Goal: Information Seeking & Learning: Learn about a topic

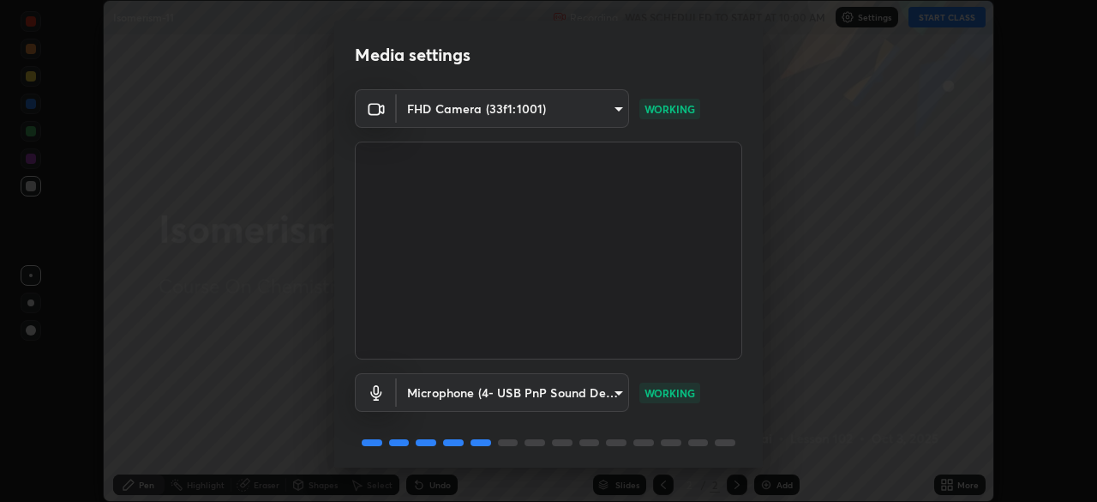
scroll to position [61, 0]
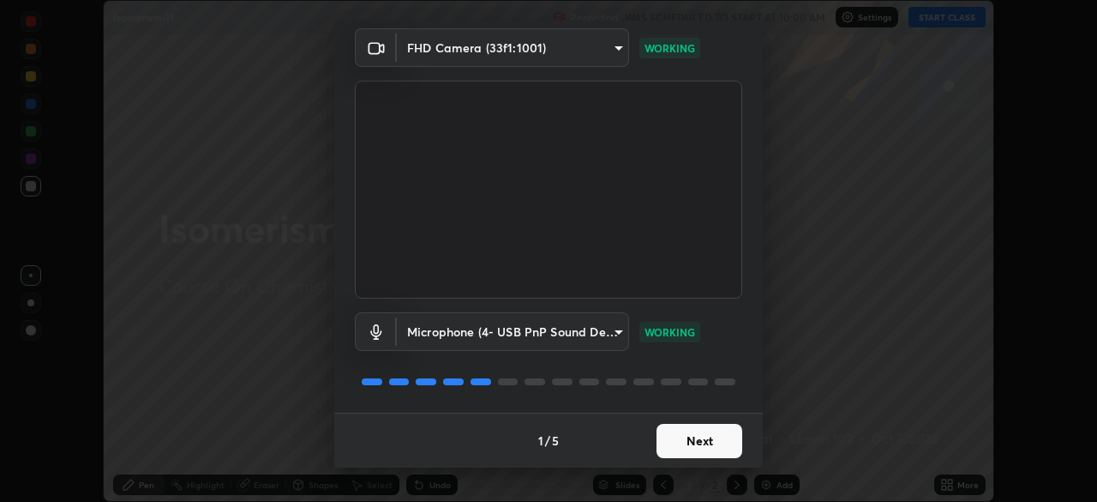
click at [691, 442] on button "Next" at bounding box center [700, 441] width 86 height 34
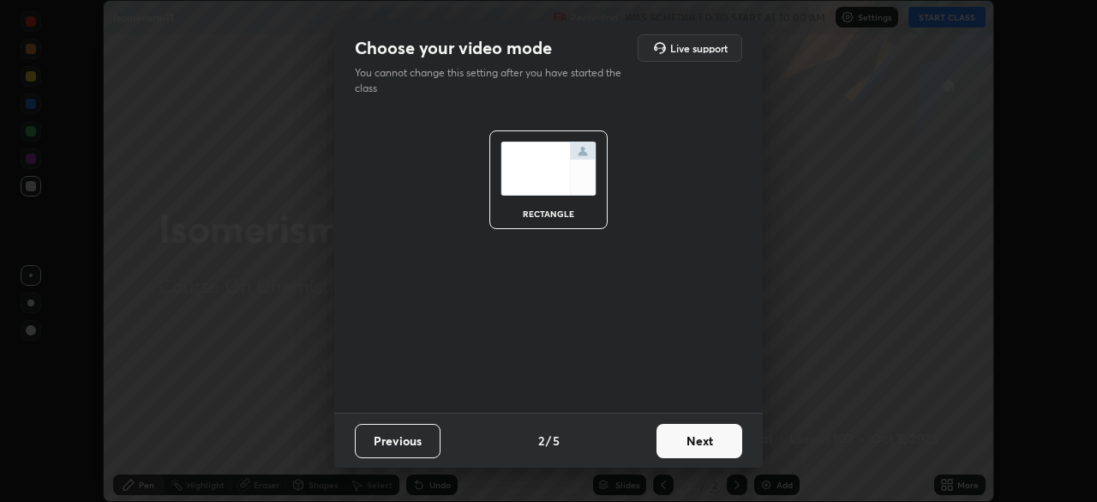
click at [697, 438] on button "Next" at bounding box center [700, 441] width 86 height 34
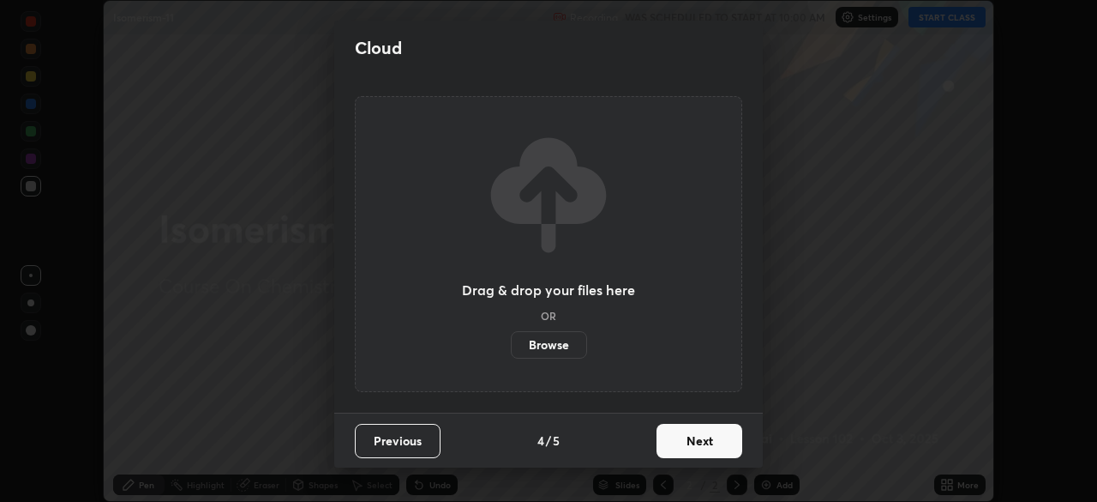
click at [700, 434] on button "Next" at bounding box center [700, 441] width 86 height 34
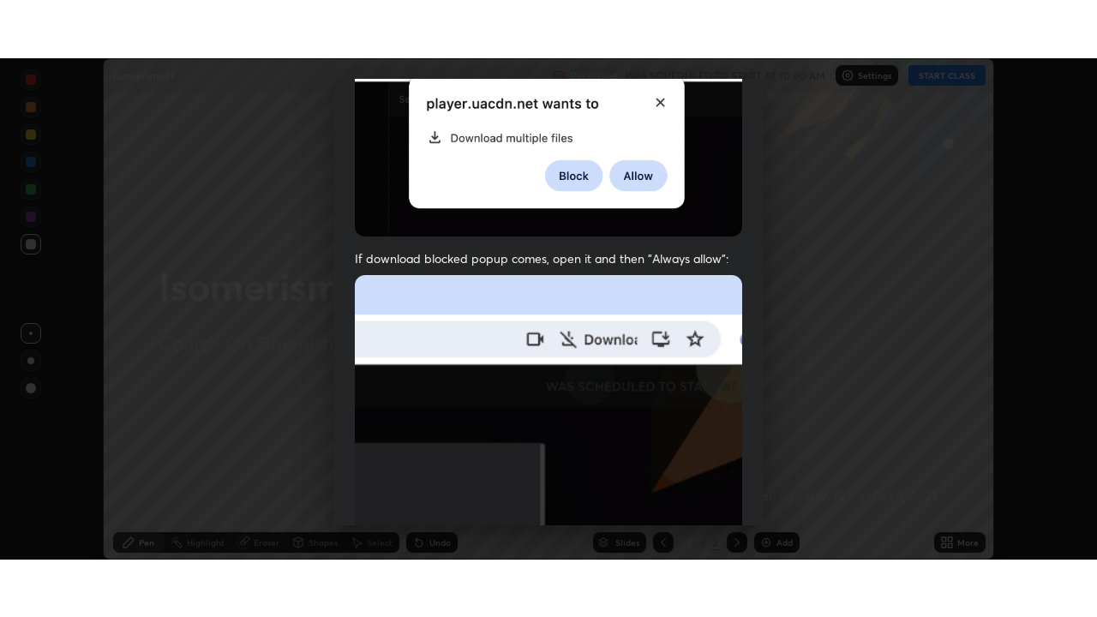
scroll to position [411, 0]
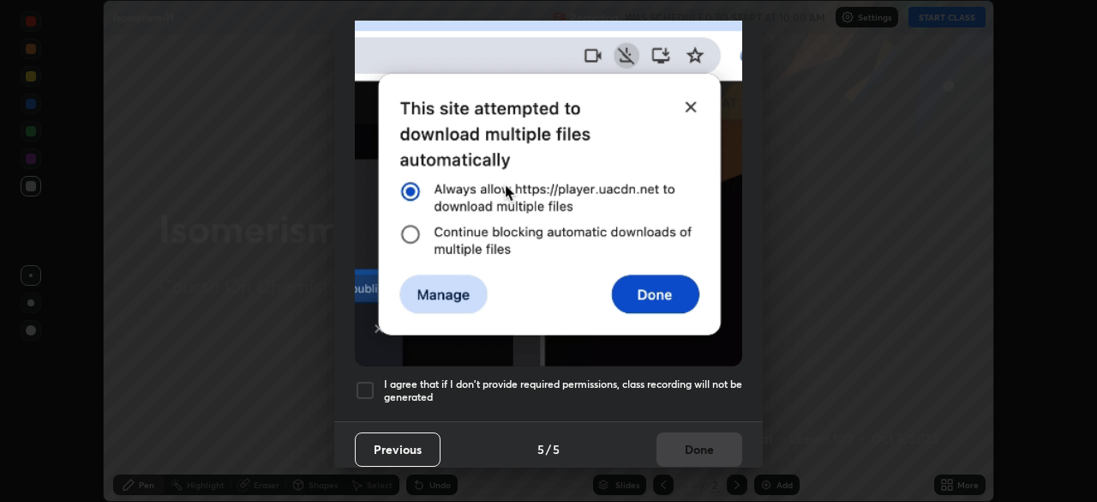
click at [650, 331] on img at bounding box center [549, 178] width 388 height 375
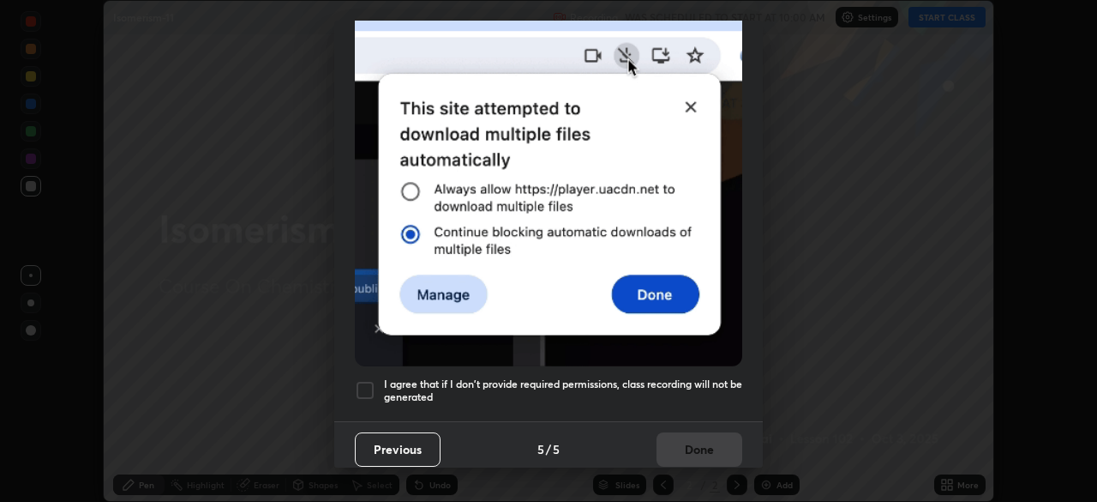
click at [365, 389] on div at bounding box center [365, 390] width 21 height 21
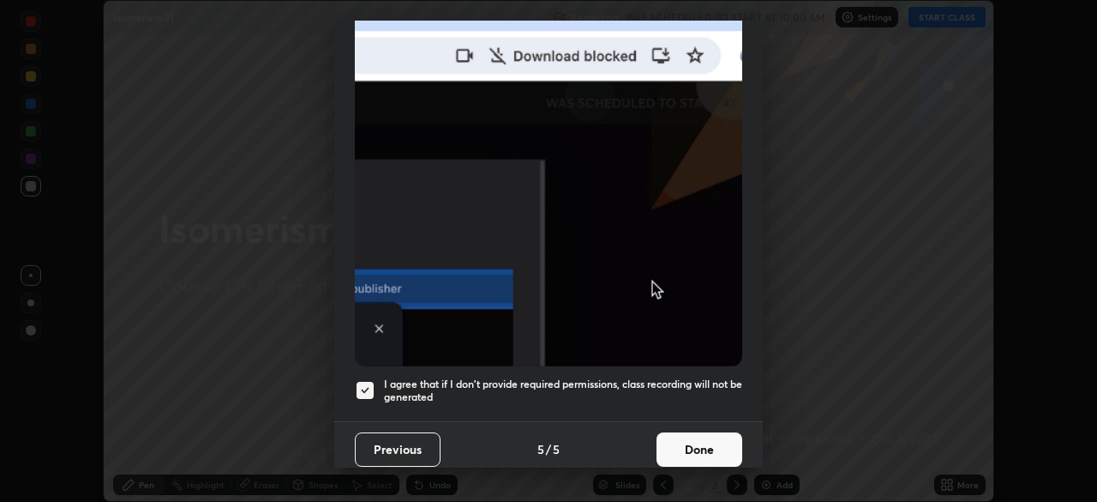
click at [709, 442] on button "Done" at bounding box center [700, 449] width 86 height 34
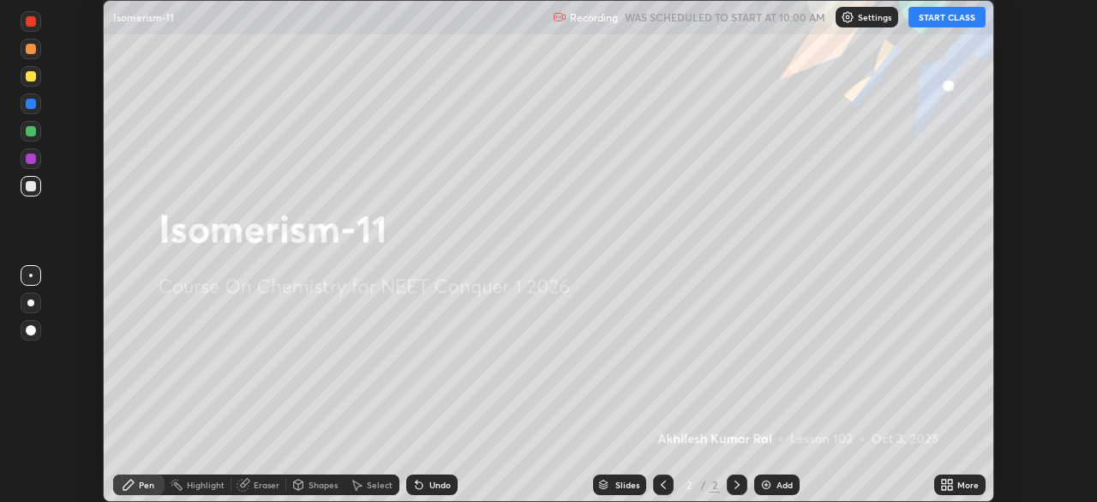
click at [944, 14] on button "START CLASS" at bounding box center [947, 17] width 77 height 21
click at [965, 486] on div "More" at bounding box center [968, 484] width 21 height 9
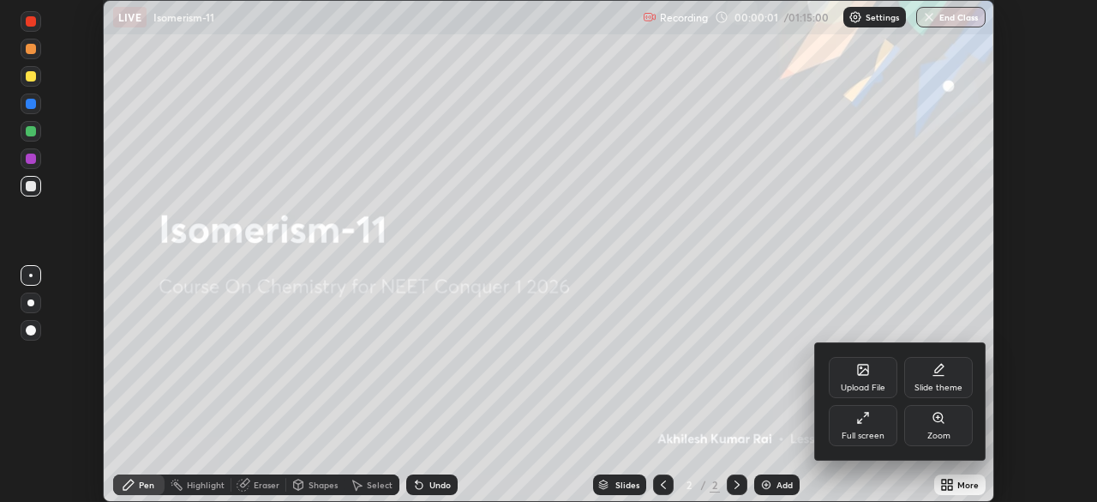
click at [862, 431] on div "Full screen" at bounding box center [863, 435] width 43 height 9
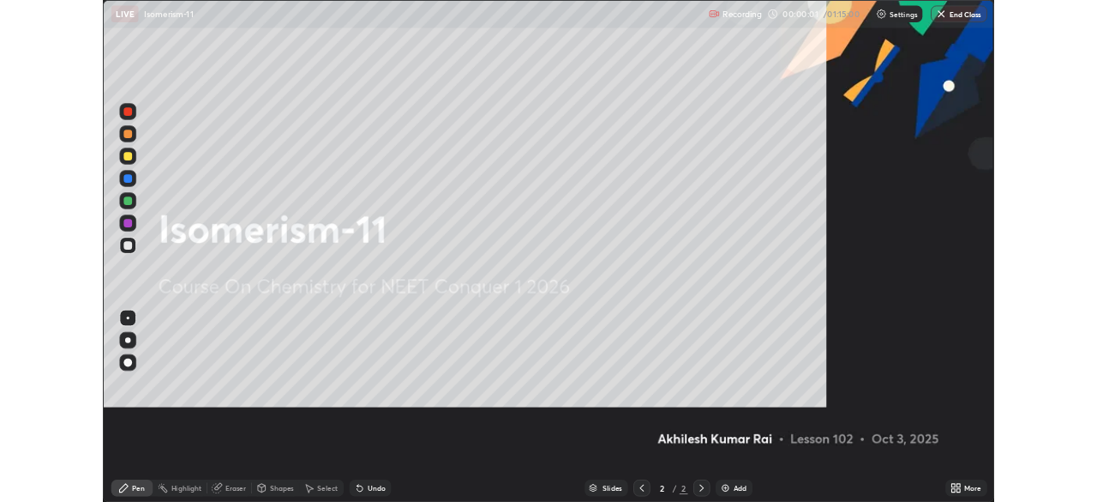
scroll to position [617, 1097]
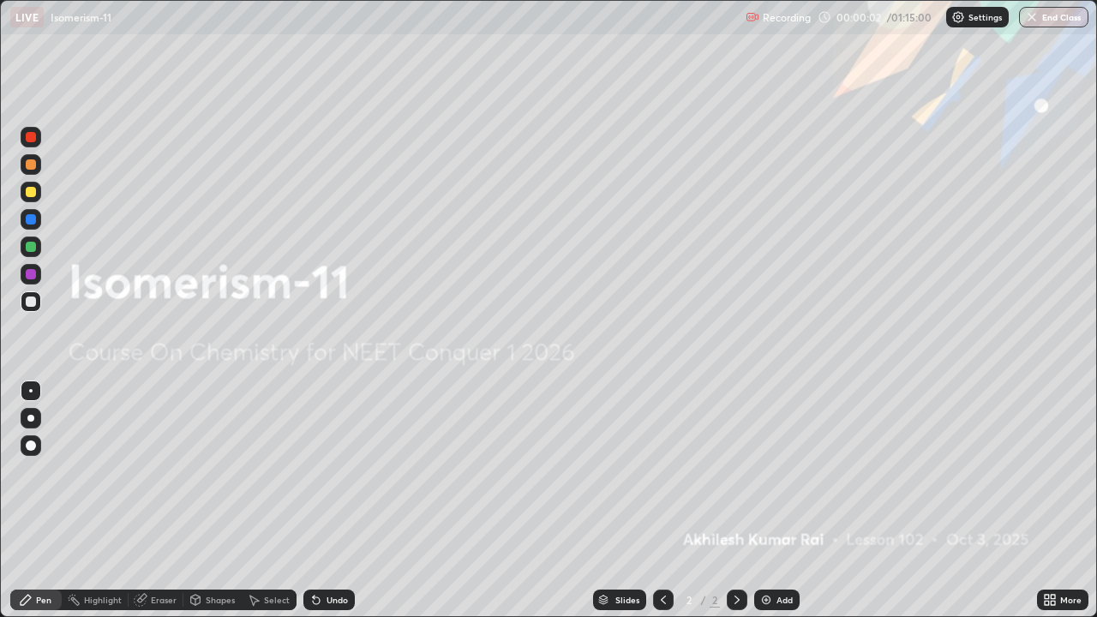
click at [778, 501] on div "Add" at bounding box center [785, 600] width 16 height 9
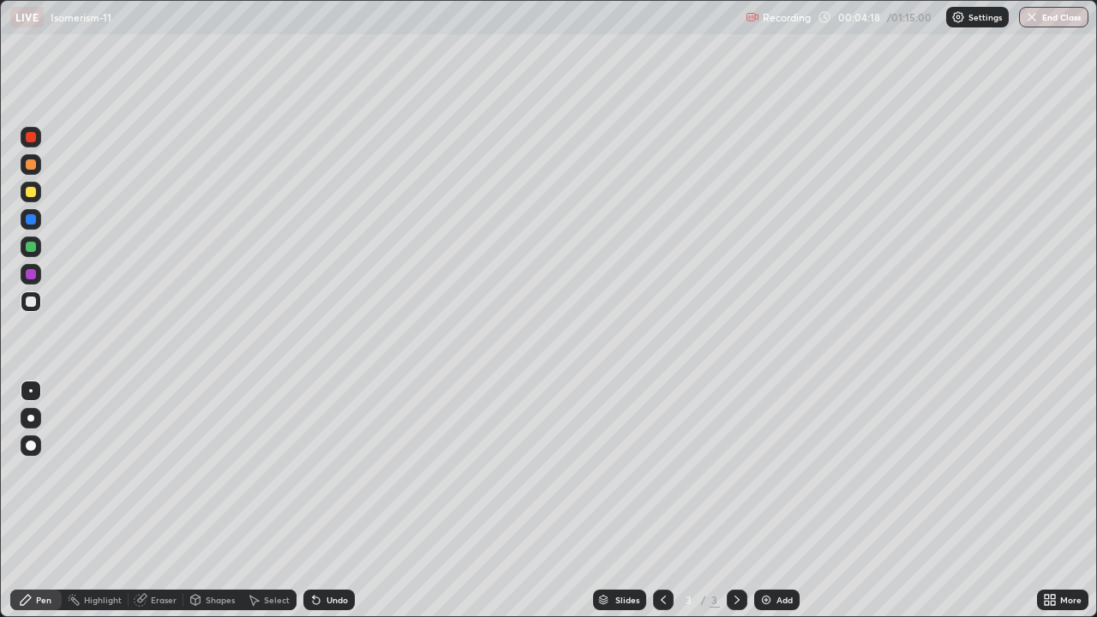
click at [38, 195] on div at bounding box center [31, 192] width 21 height 21
click at [784, 501] on div "Add" at bounding box center [785, 600] width 16 height 9
click at [37, 300] on div at bounding box center [31, 301] width 21 height 21
click at [31, 193] on div at bounding box center [31, 192] width 10 height 10
click at [34, 189] on div at bounding box center [31, 192] width 10 height 10
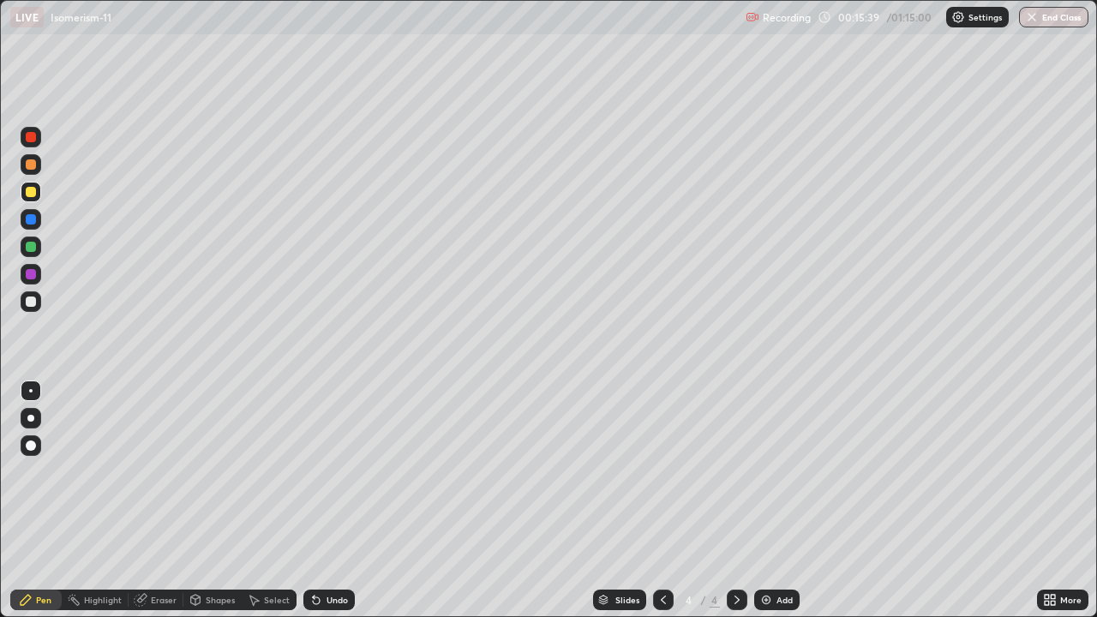
click at [37, 301] on div at bounding box center [31, 301] width 21 height 21
click at [774, 501] on div "Add" at bounding box center [776, 600] width 45 height 21
click at [161, 501] on div "Eraser" at bounding box center [164, 600] width 26 height 9
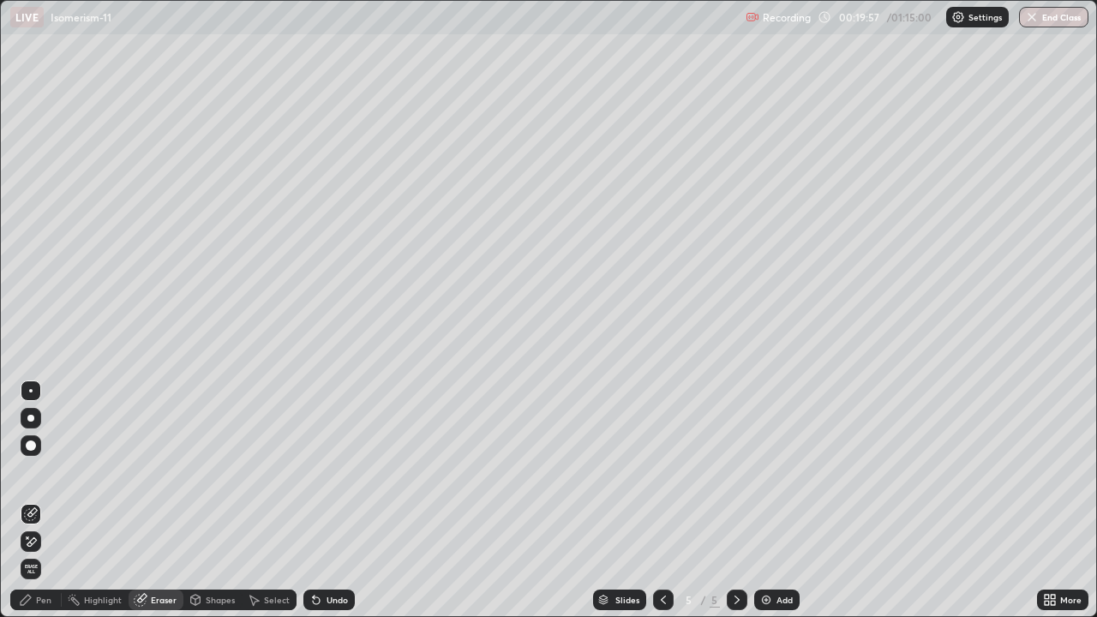
click at [41, 501] on div "Pen" at bounding box center [43, 600] width 15 height 9
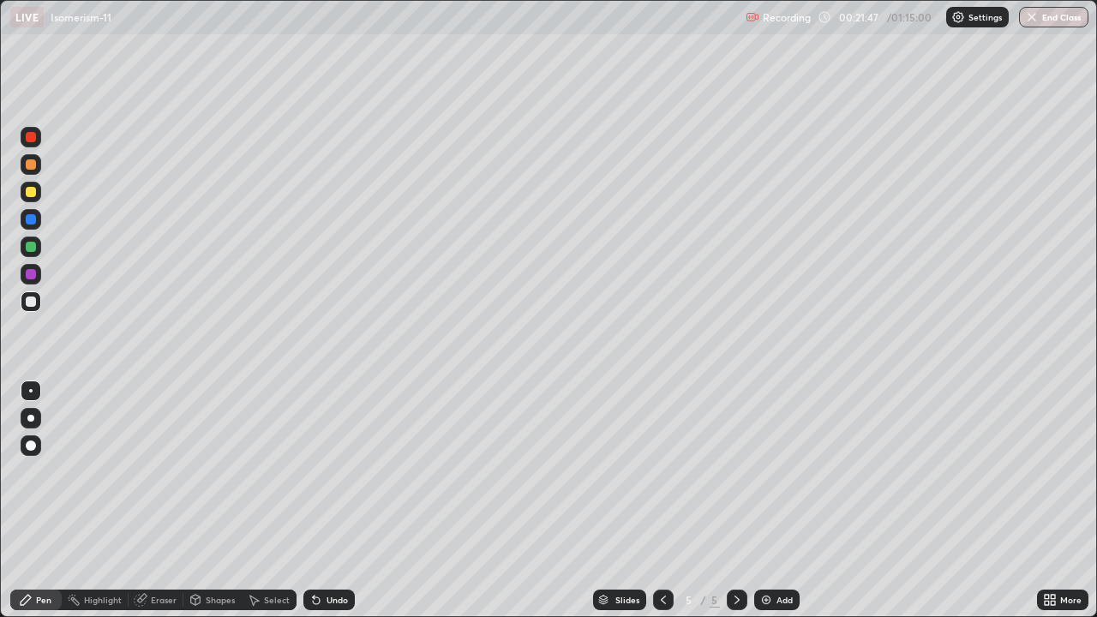
click at [160, 501] on div "Eraser" at bounding box center [164, 600] width 26 height 9
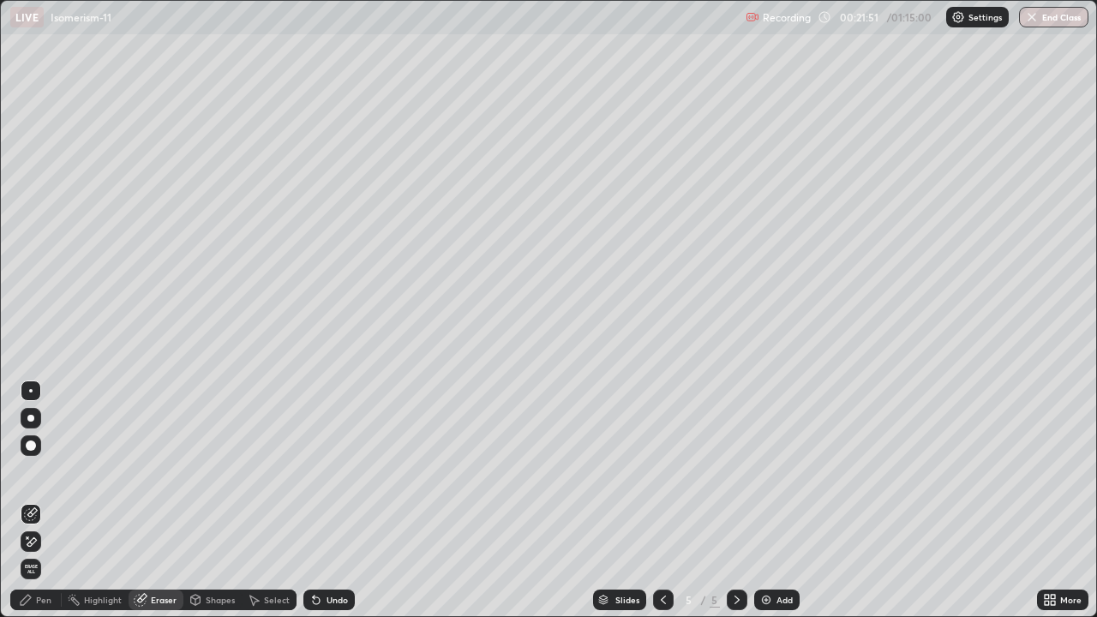
click at [48, 501] on div "Pen" at bounding box center [35, 600] width 51 height 21
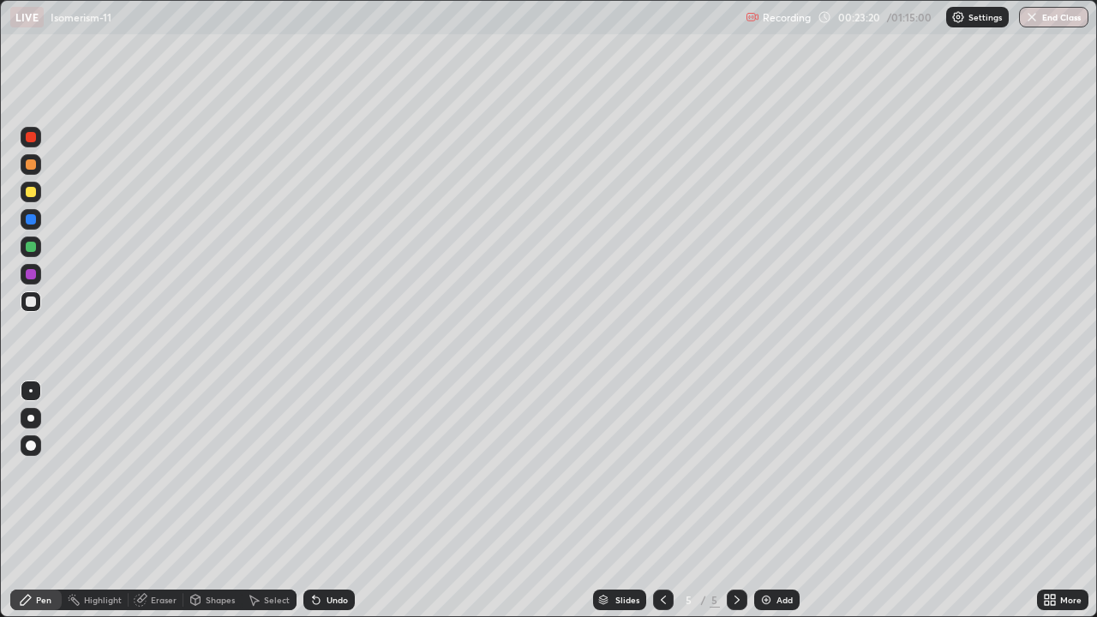
click at [34, 196] on div at bounding box center [31, 192] width 10 height 10
click at [31, 303] on div at bounding box center [31, 302] width 10 height 10
click at [778, 501] on div "Add" at bounding box center [785, 600] width 16 height 9
click at [32, 192] on div at bounding box center [31, 192] width 10 height 10
click at [767, 501] on img at bounding box center [767, 600] width 14 height 14
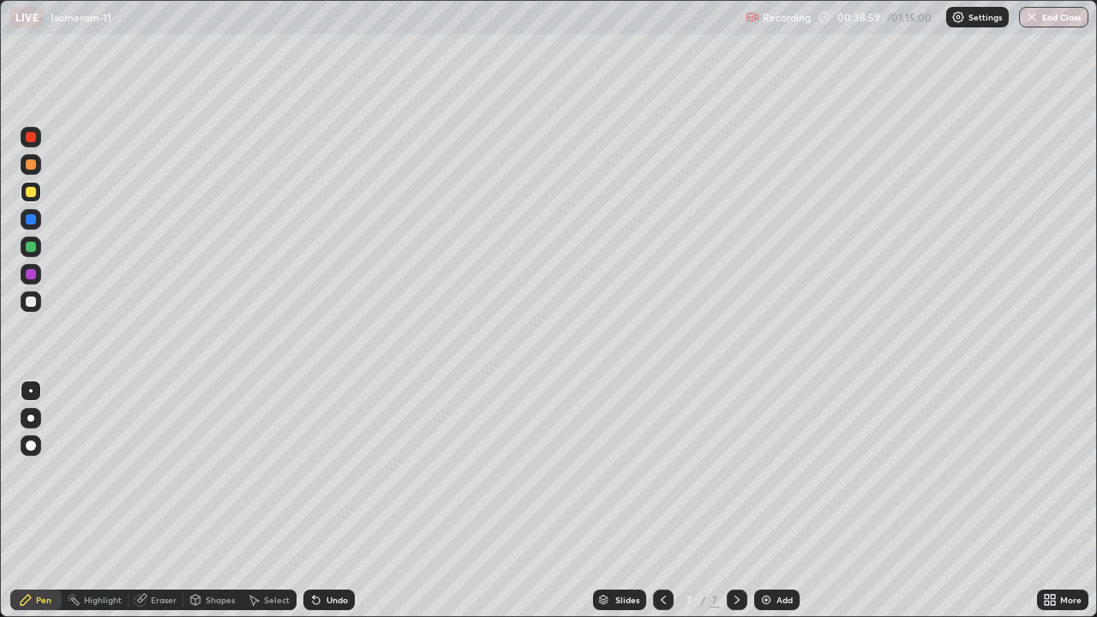
click at [31, 309] on div at bounding box center [31, 301] width 21 height 21
click at [31, 248] on div at bounding box center [31, 247] width 10 height 10
click at [39, 303] on div at bounding box center [31, 301] width 21 height 21
click at [36, 199] on div at bounding box center [31, 192] width 21 height 21
click at [770, 501] on img at bounding box center [767, 600] width 14 height 14
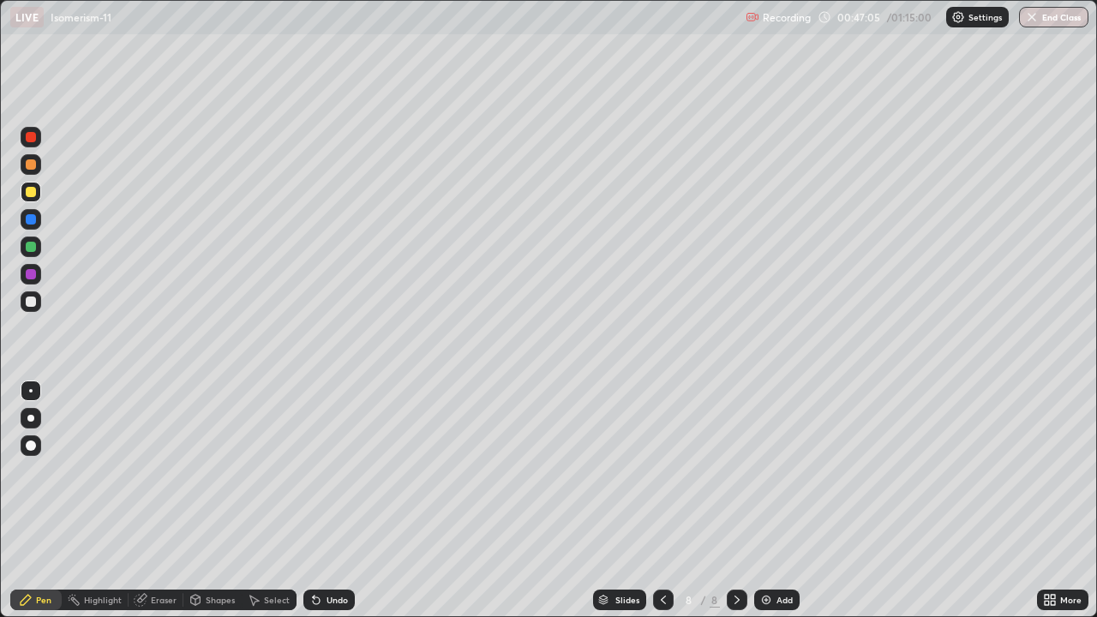
click at [163, 501] on div "Eraser" at bounding box center [156, 600] width 55 height 21
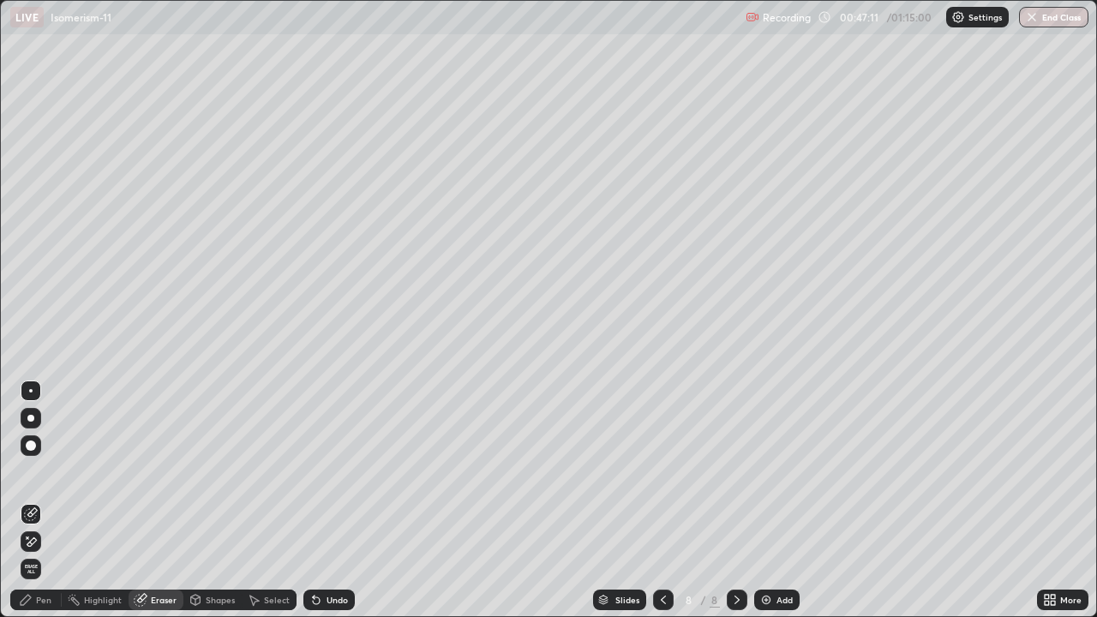
click at [42, 501] on div "Pen" at bounding box center [43, 600] width 15 height 9
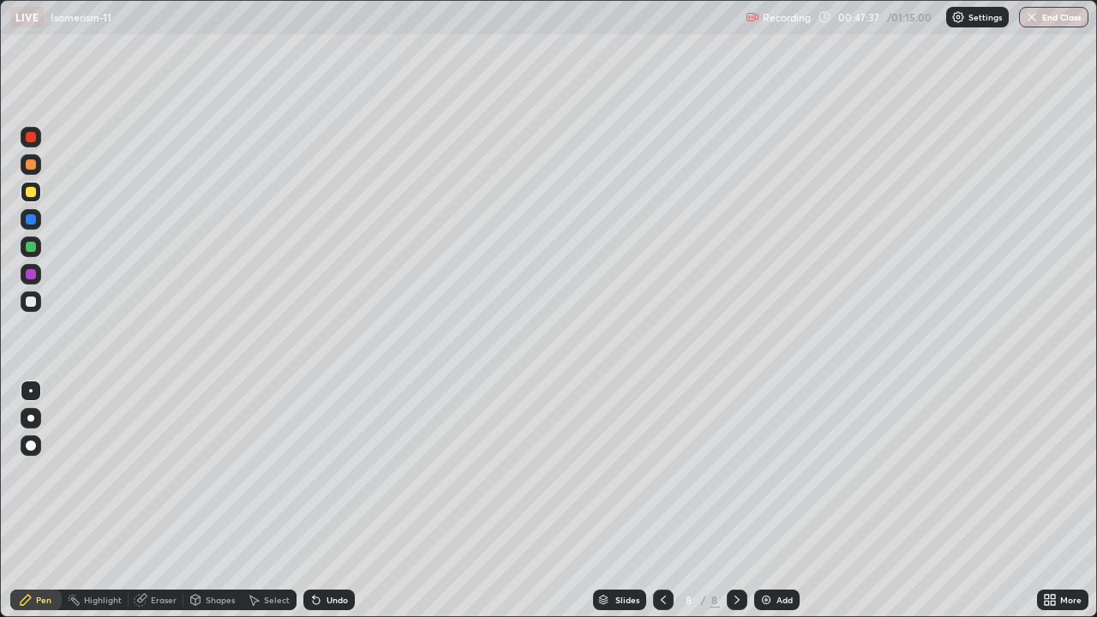
click at [154, 501] on div "Eraser" at bounding box center [164, 600] width 26 height 9
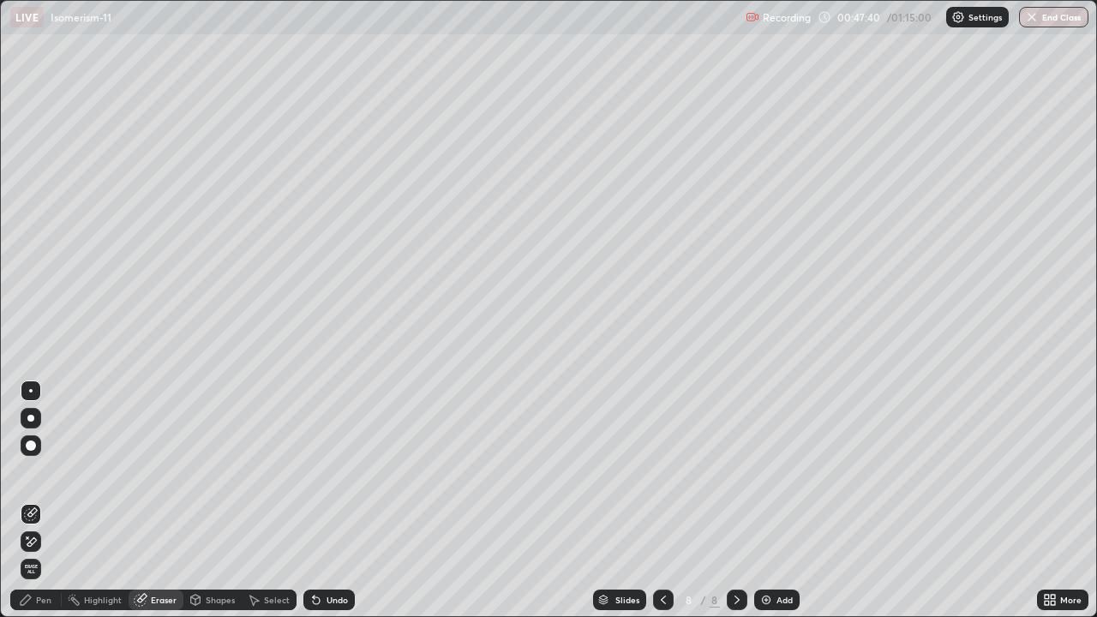
click at [765, 501] on img at bounding box center [767, 600] width 14 height 14
click at [46, 501] on div "Pen" at bounding box center [43, 600] width 15 height 9
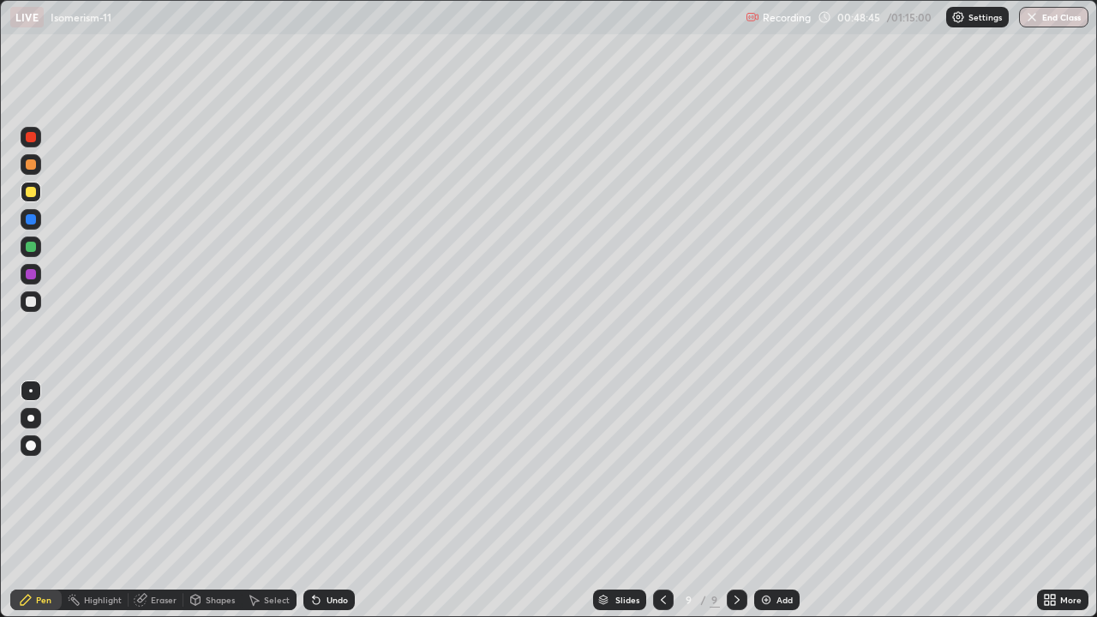
click at [39, 307] on div at bounding box center [31, 301] width 21 height 21
click at [30, 194] on div at bounding box center [31, 192] width 10 height 10
click at [782, 501] on div "Add" at bounding box center [785, 600] width 16 height 9
click at [32, 303] on div at bounding box center [31, 302] width 10 height 10
click at [784, 501] on div "Add" at bounding box center [785, 600] width 16 height 9
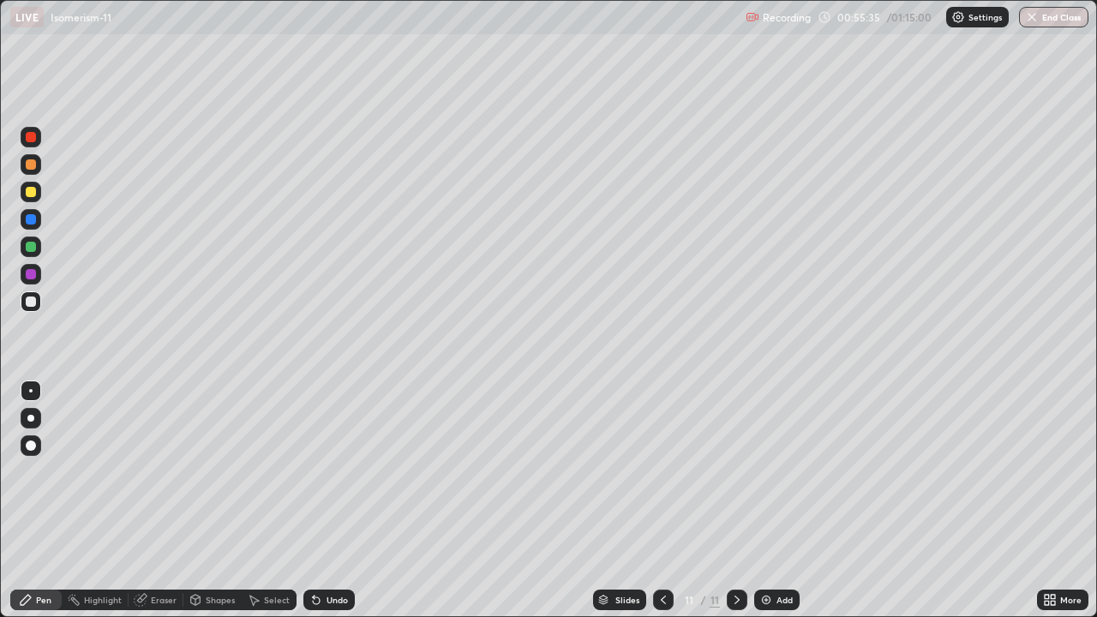
click at [32, 303] on div at bounding box center [31, 302] width 10 height 10
click at [31, 195] on div at bounding box center [31, 192] width 10 height 10
click at [781, 501] on div "Add" at bounding box center [785, 600] width 16 height 9
click at [33, 306] on div at bounding box center [31, 302] width 10 height 10
click at [166, 501] on div "Eraser" at bounding box center [164, 600] width 26 height 9
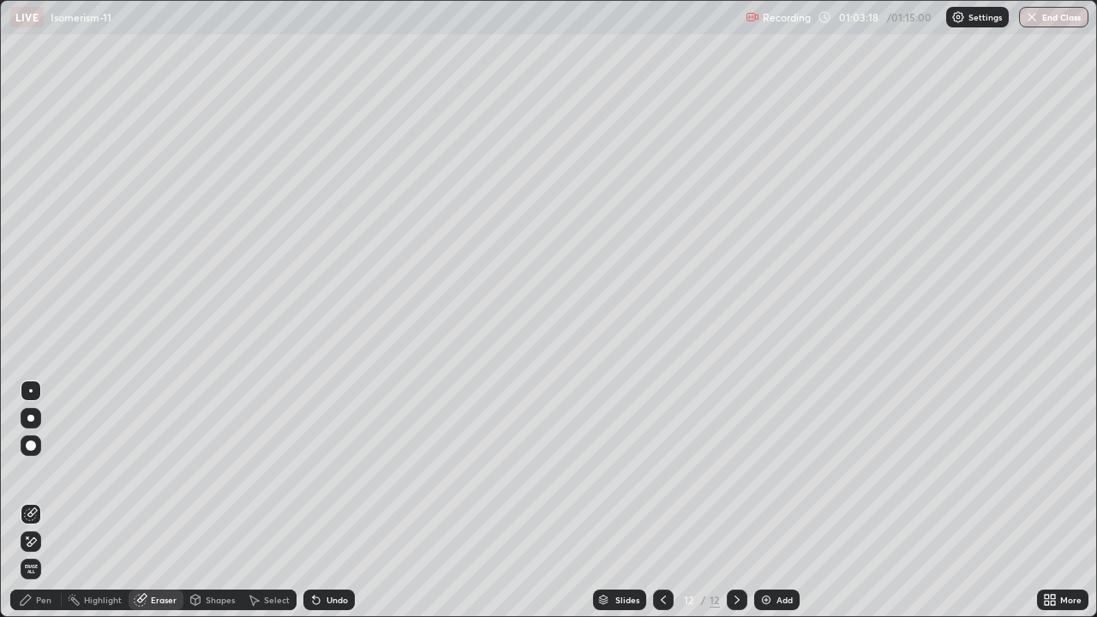
click at [44, 501] on div "Pen" at bounding box center [43, 600] width 15 height 9
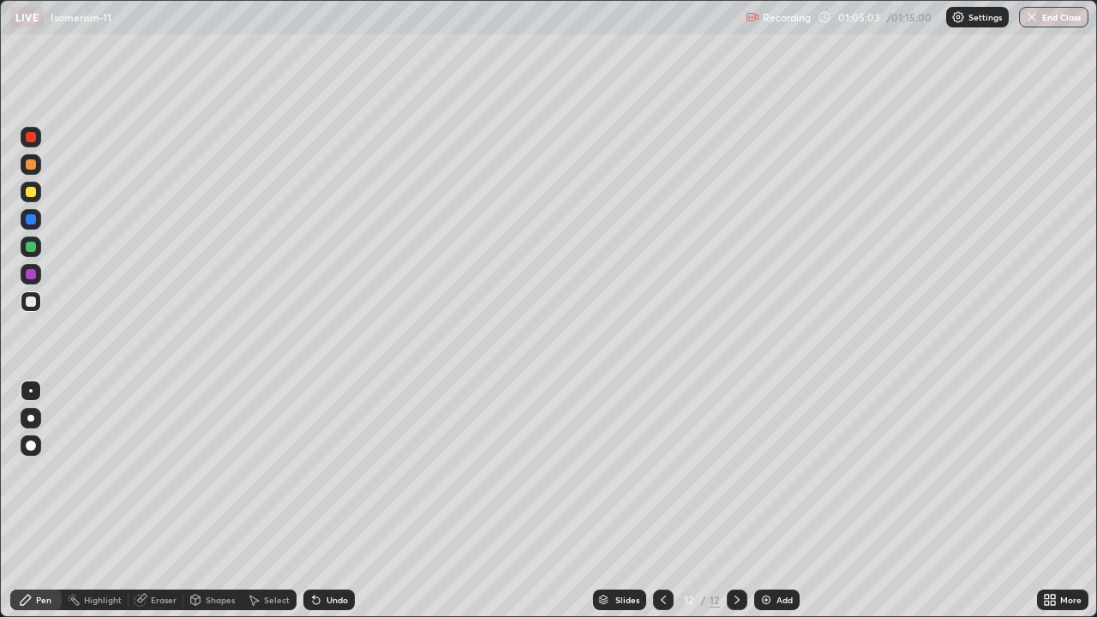
click at [40, 200] on div at bounding box center [31, 191] width 21 height 27
click at [785, 501] on div "Add" at bounding box center [785, 600] width 16 height 9
click at [1065, 27] on button "End Class" at bounding box center [1055, 17] width 68 height 21
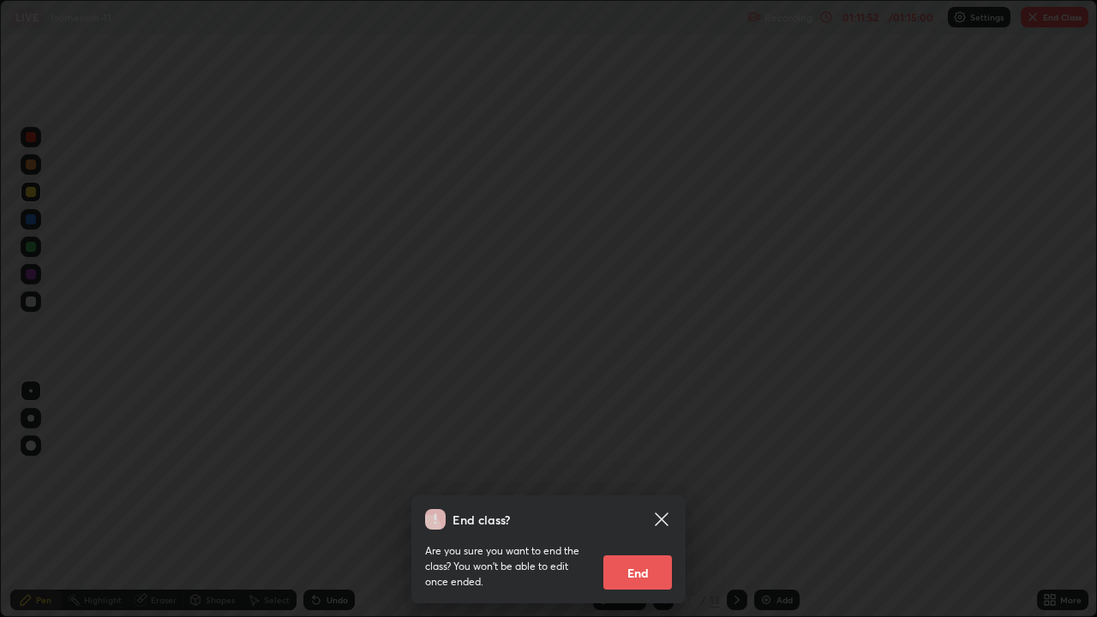
click at [655, 501] on button "End" at bounding box center [638, 573] width 69 height 34
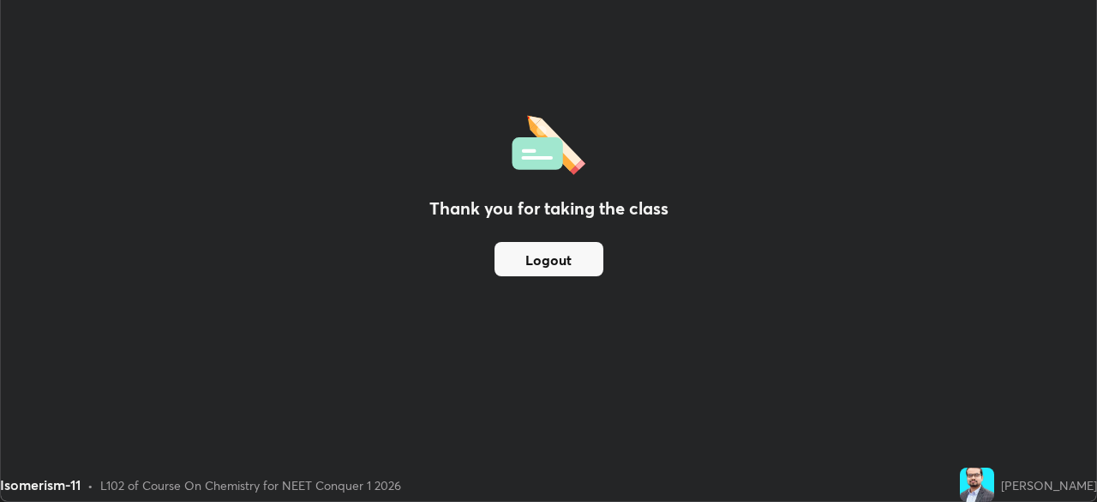
scroll to position [85233, 84637]
